Goal: Subscribe to service/newsletter

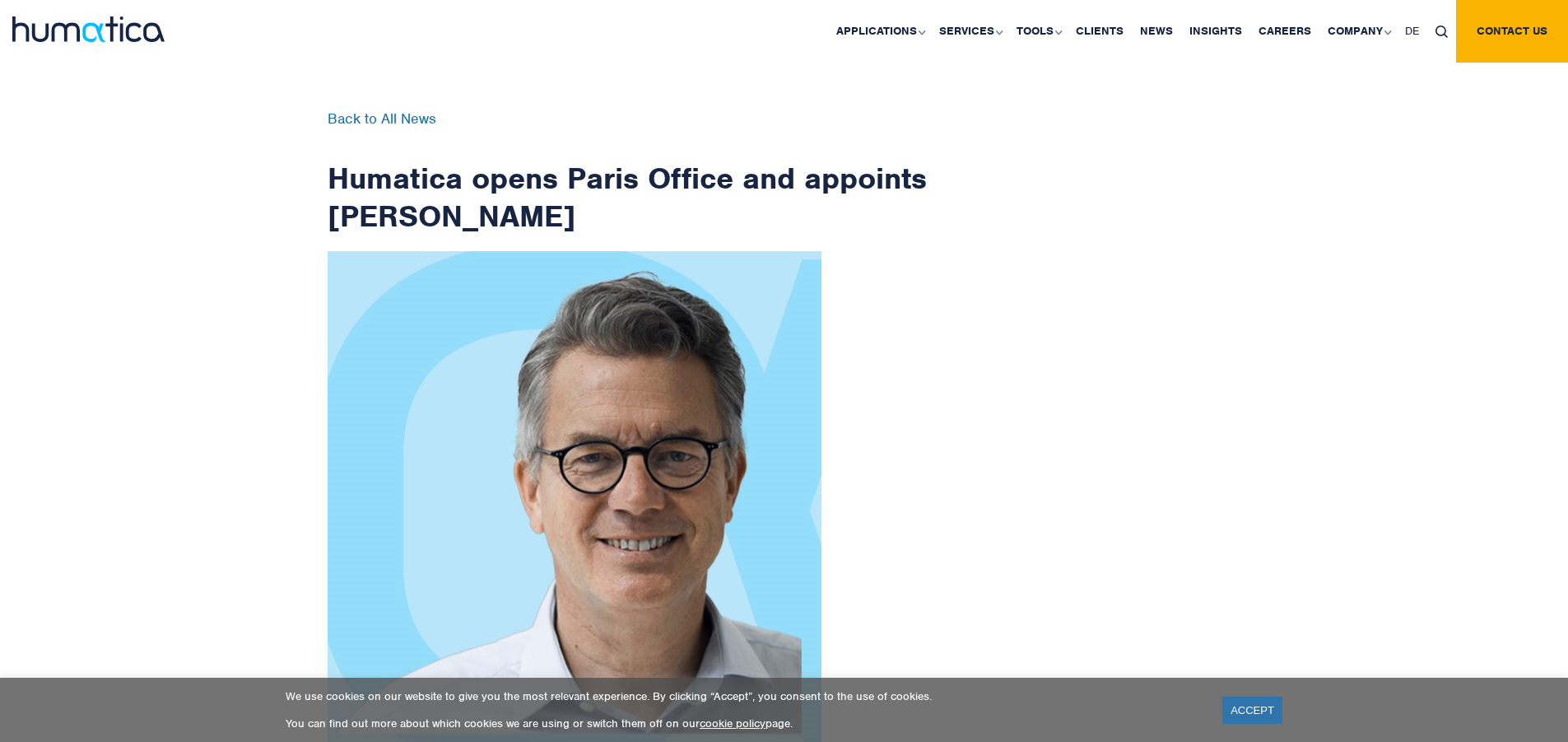
scroll to position [2625, 0]
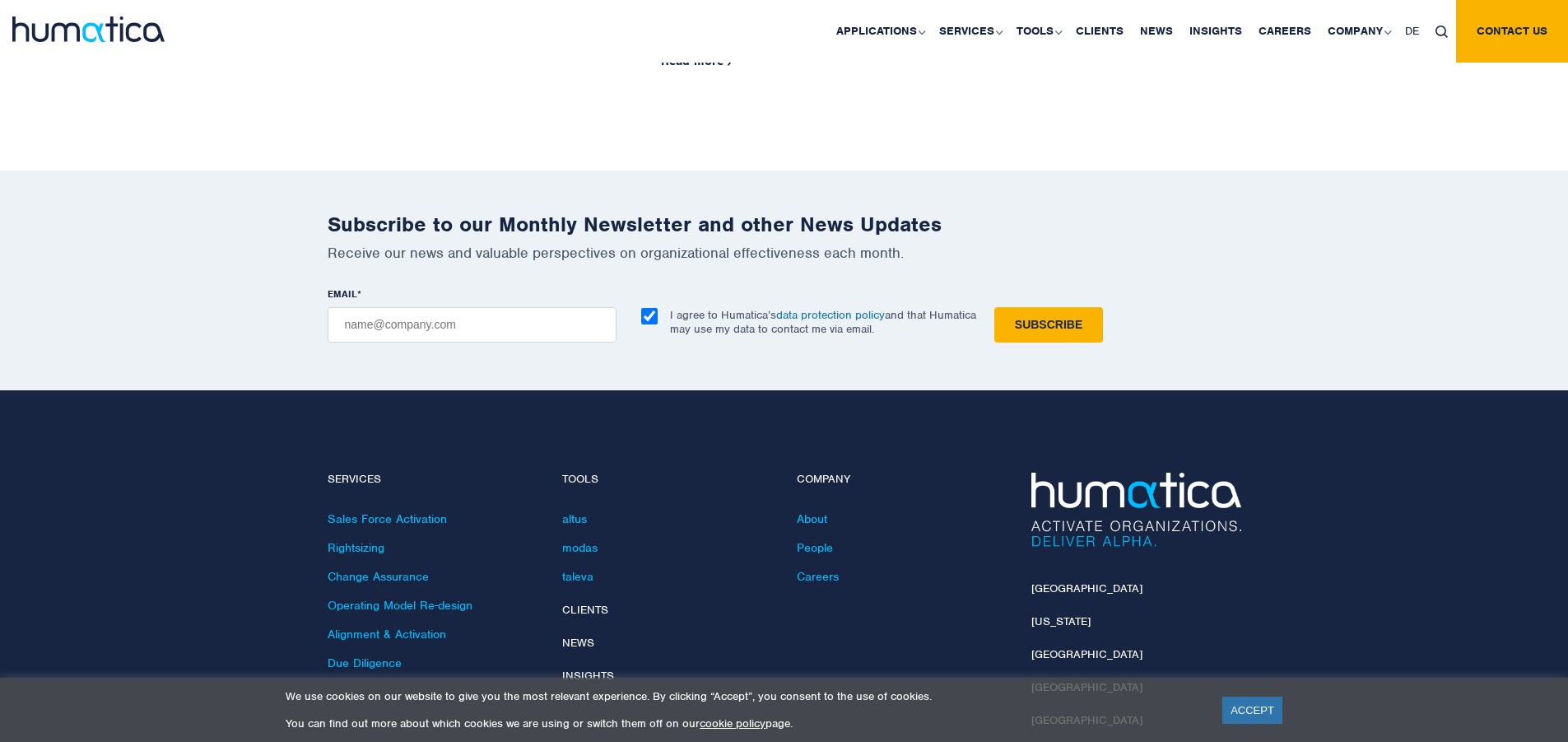
checkbox input "true"
type input "[EMAIL_ADDRESS][DOMAIN_NAME]"
click at [995, 307] on input "Subscribe" at bounding box center [1049, 325] width 108 height 36
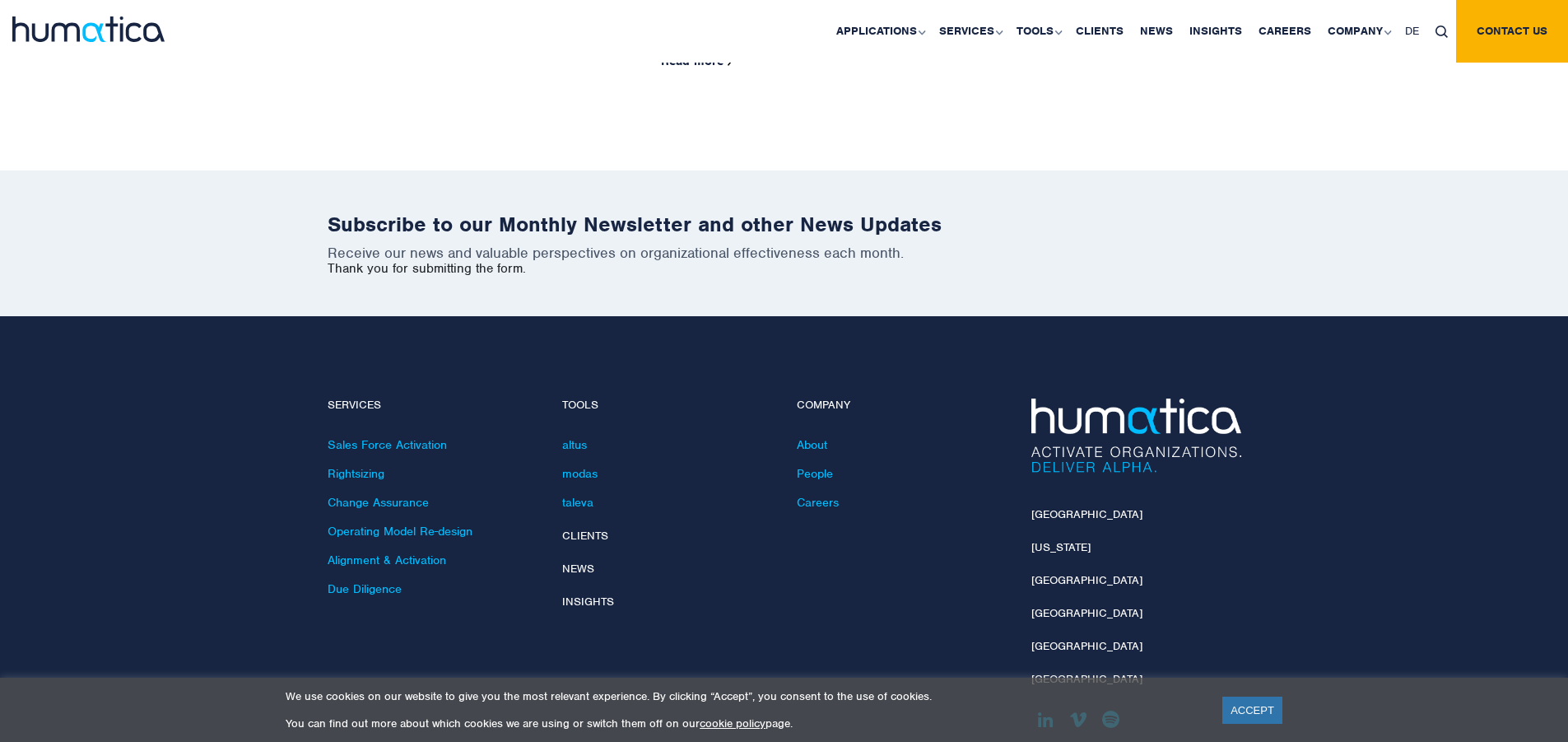
scroll to position [2551, 0]
